Goal: Task Accomplishment & Management: Manage account settings

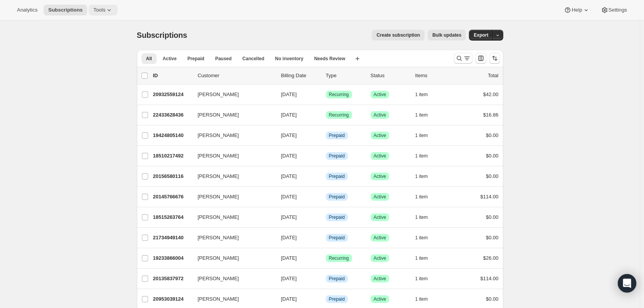
click at [109, 13] on icon at bounding box center [109, 10] width 8 height 8
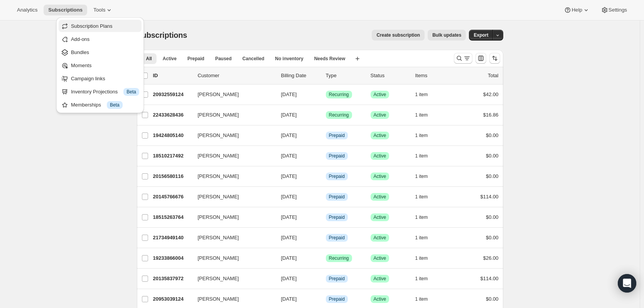
click at [105, 32] on button "Subscription Plans" at bounding box center [100, 26] width 83 height 12
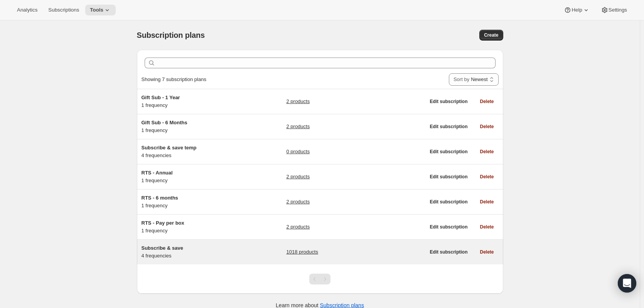
click at [317, 253] on link "1018 products" at bounding box center [302, 252] width 32 height 8
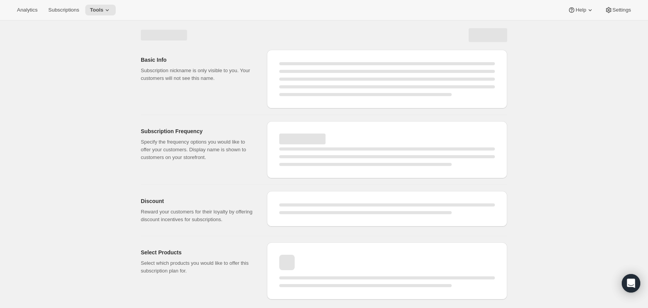
select select "WEEK"
select select "MONTH"
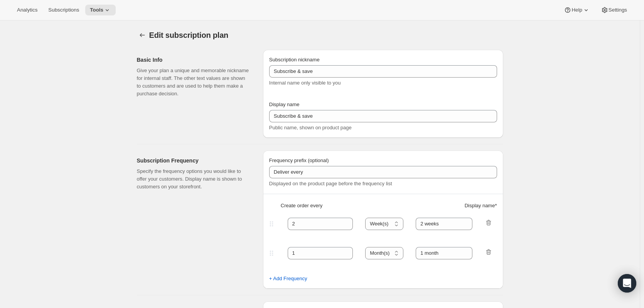
type input "Autoship and save"
type input "Deliver every:"
type input "1"
type input "1 week"
type input "2"
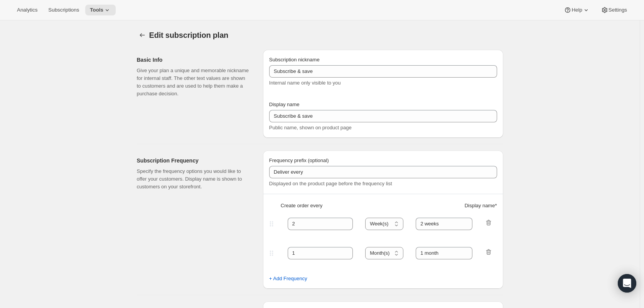
select select "WEEK"
type input "2 weeks"
type input "Put your fuel on autoship and save 20% on your first order and 5% on all future…"
select select "MONTH"
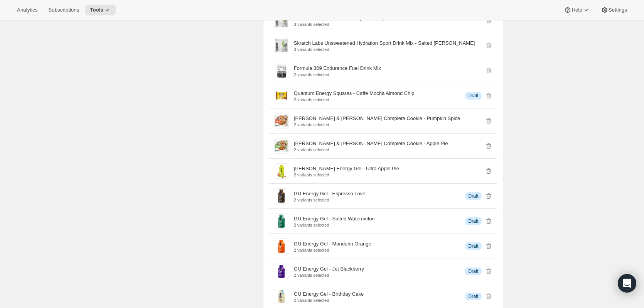
scroll to position [9997, 0]
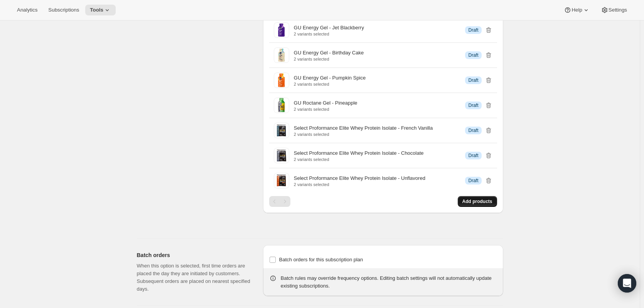
click at [479, 198] on span "Add products" at bounding box center [477, 201] width 30 height 6
